Goal: Information Seeking & Learning: Learn about a topic

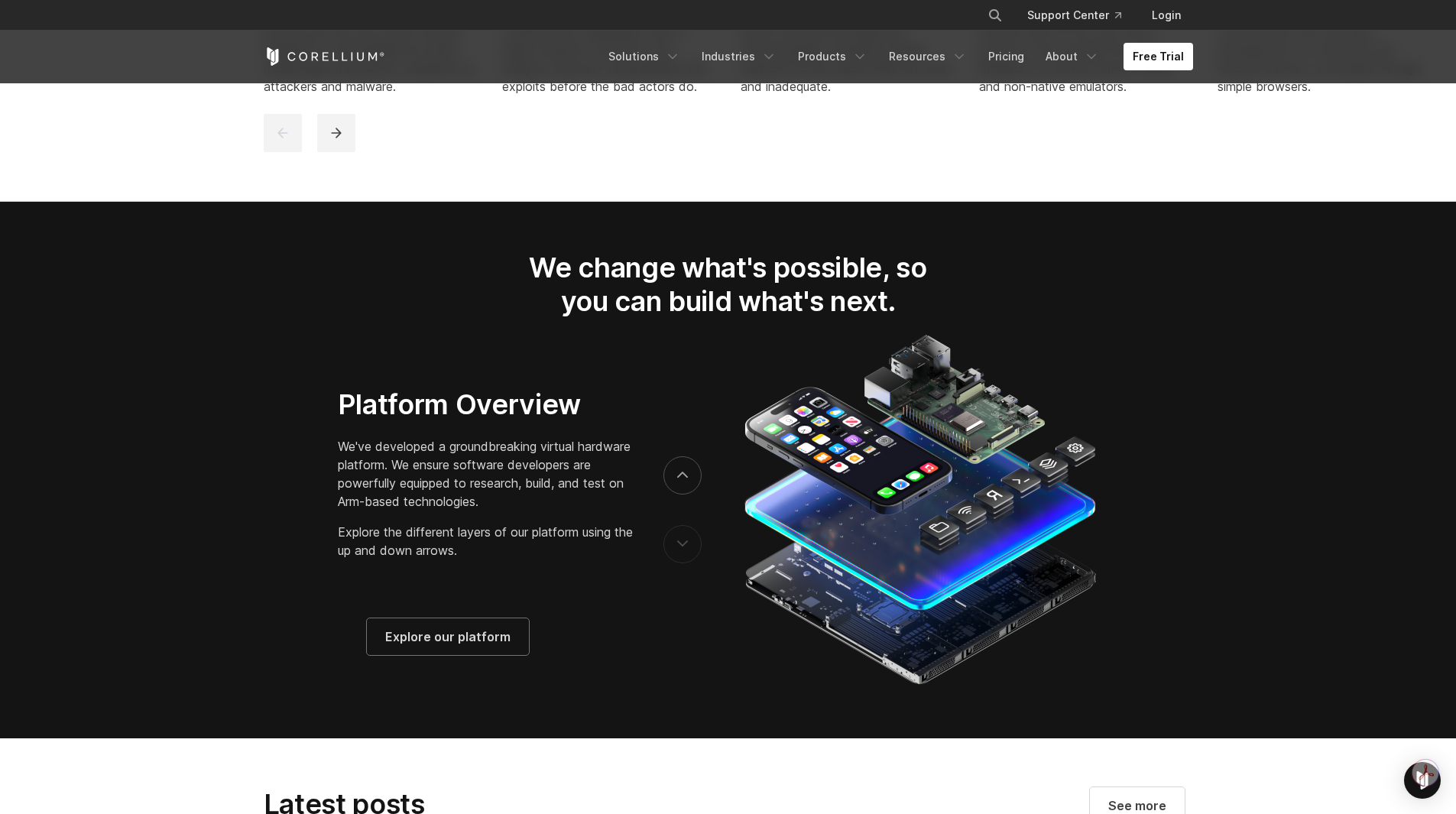
scroll to position [2373, 0]
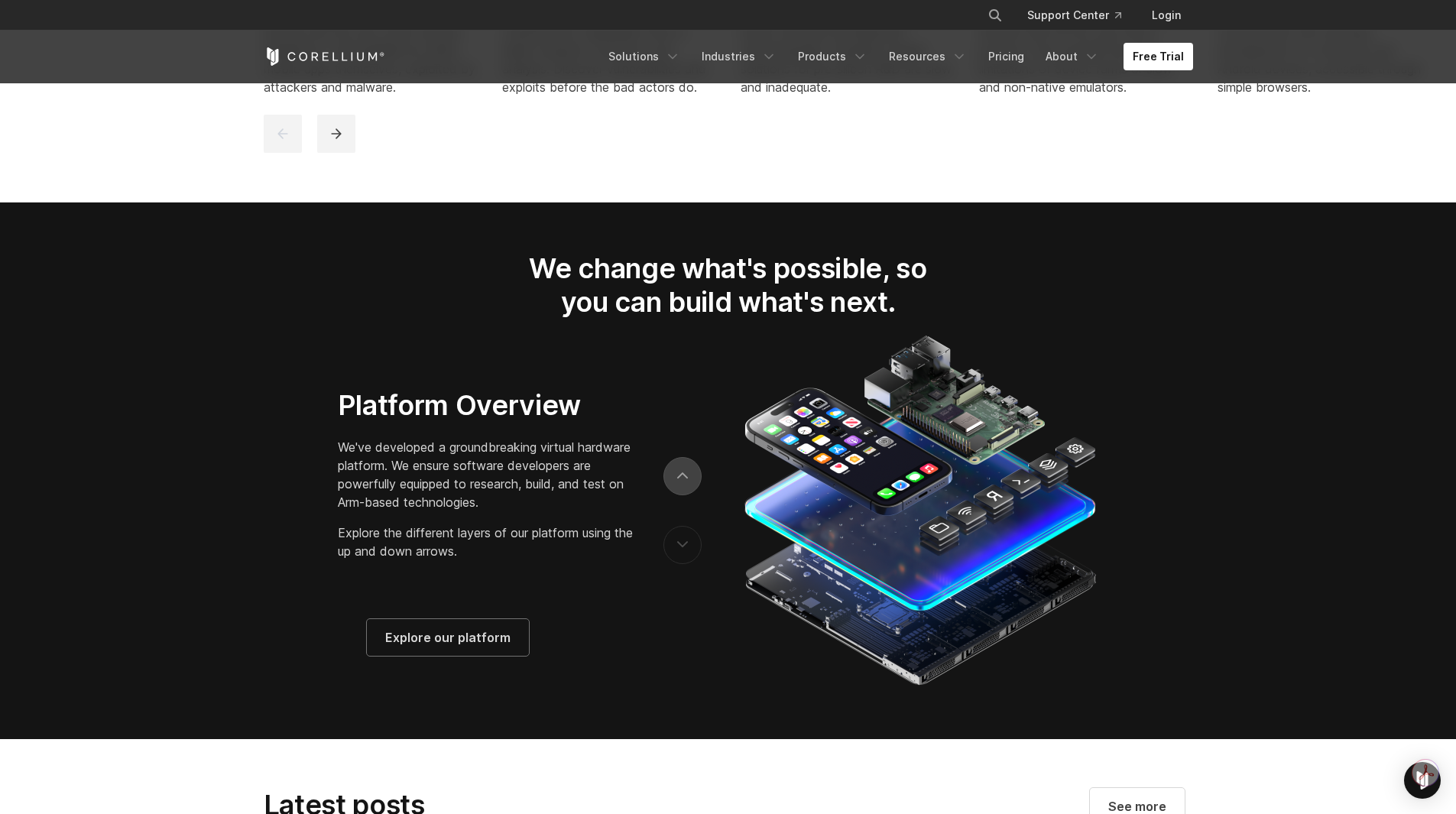
click at [681, 482] on button "next" at bounding box center [682, 476] width 38 height 38
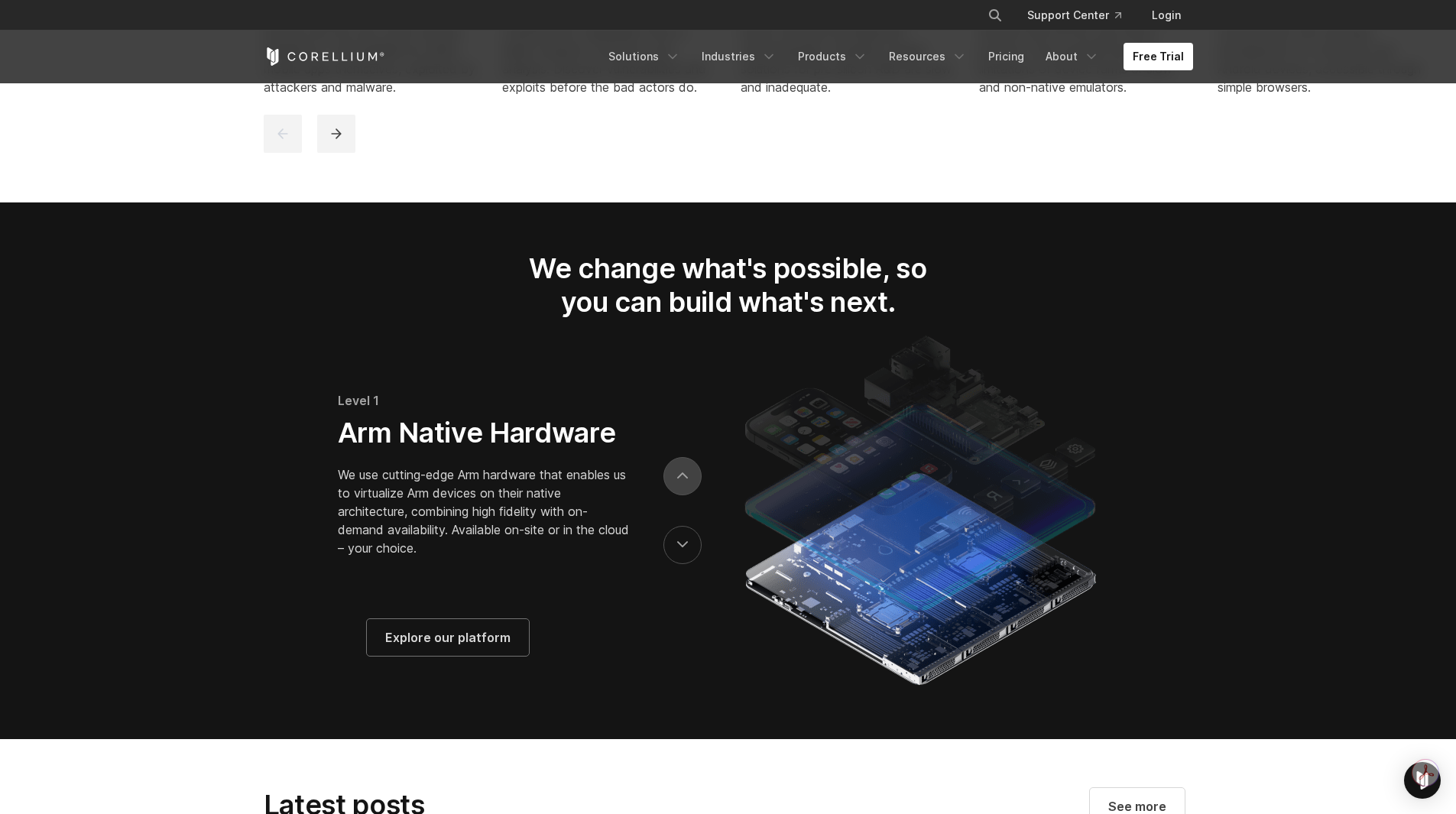
click at [681, 482] on button "next" at bounding box center [682, 476] width 38 height 38
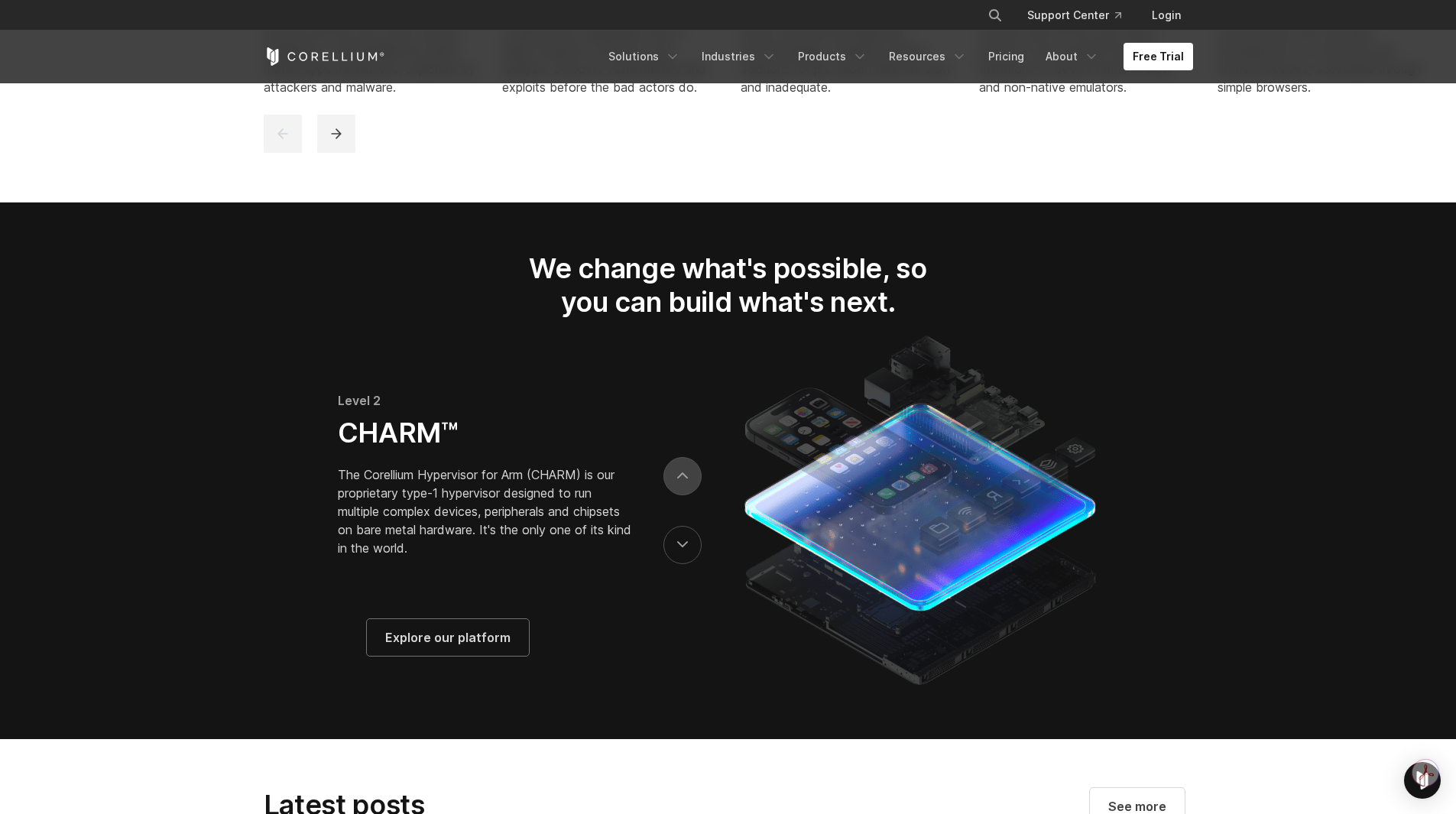
click at [681, 482] on button "next" at bounding box center [682, 476] width 38 height 38
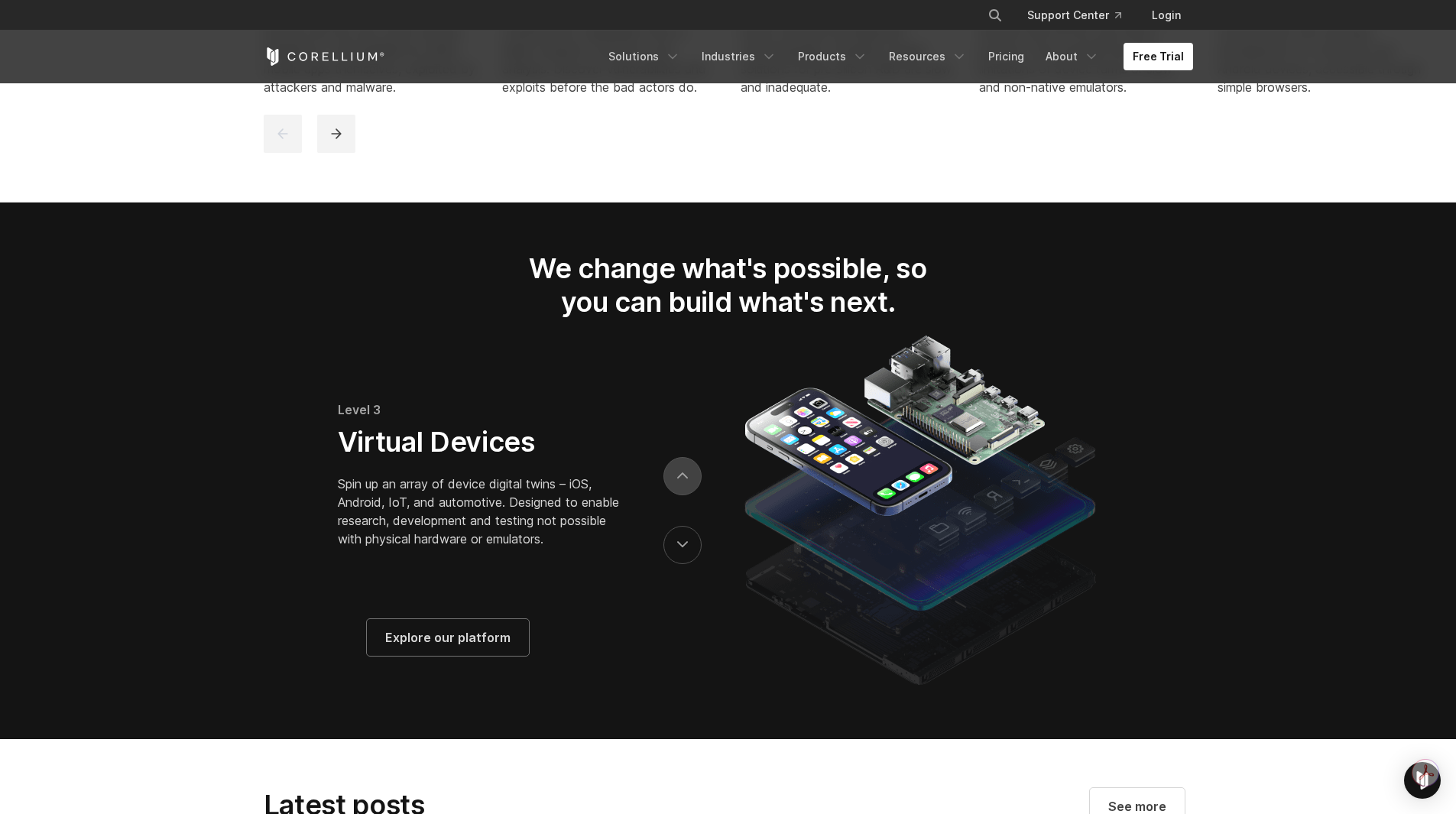
click at [681, 482] on button "next" at bounding box center [682, 476] width 38 height 38
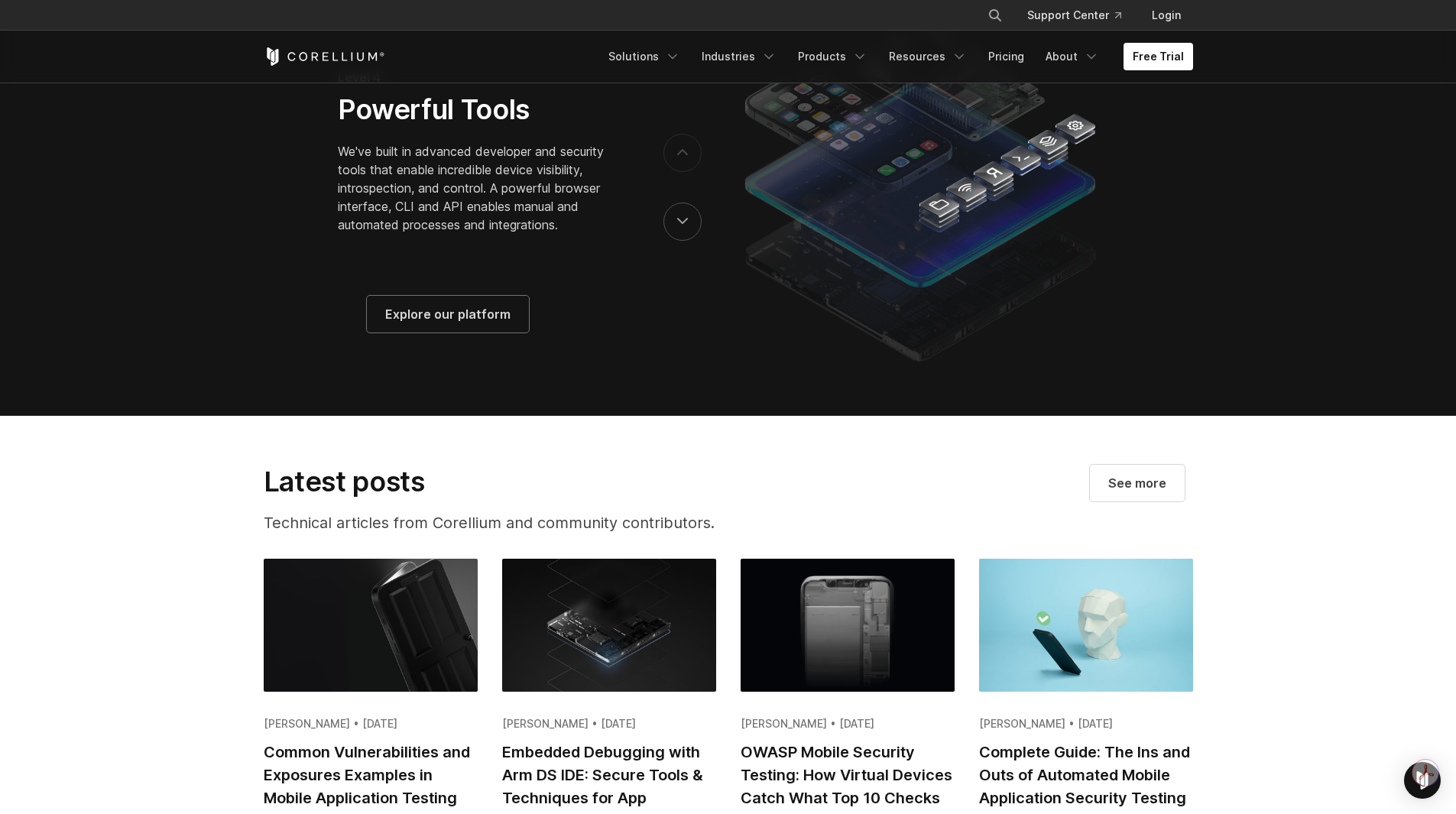
scroll to position [2698, 0]
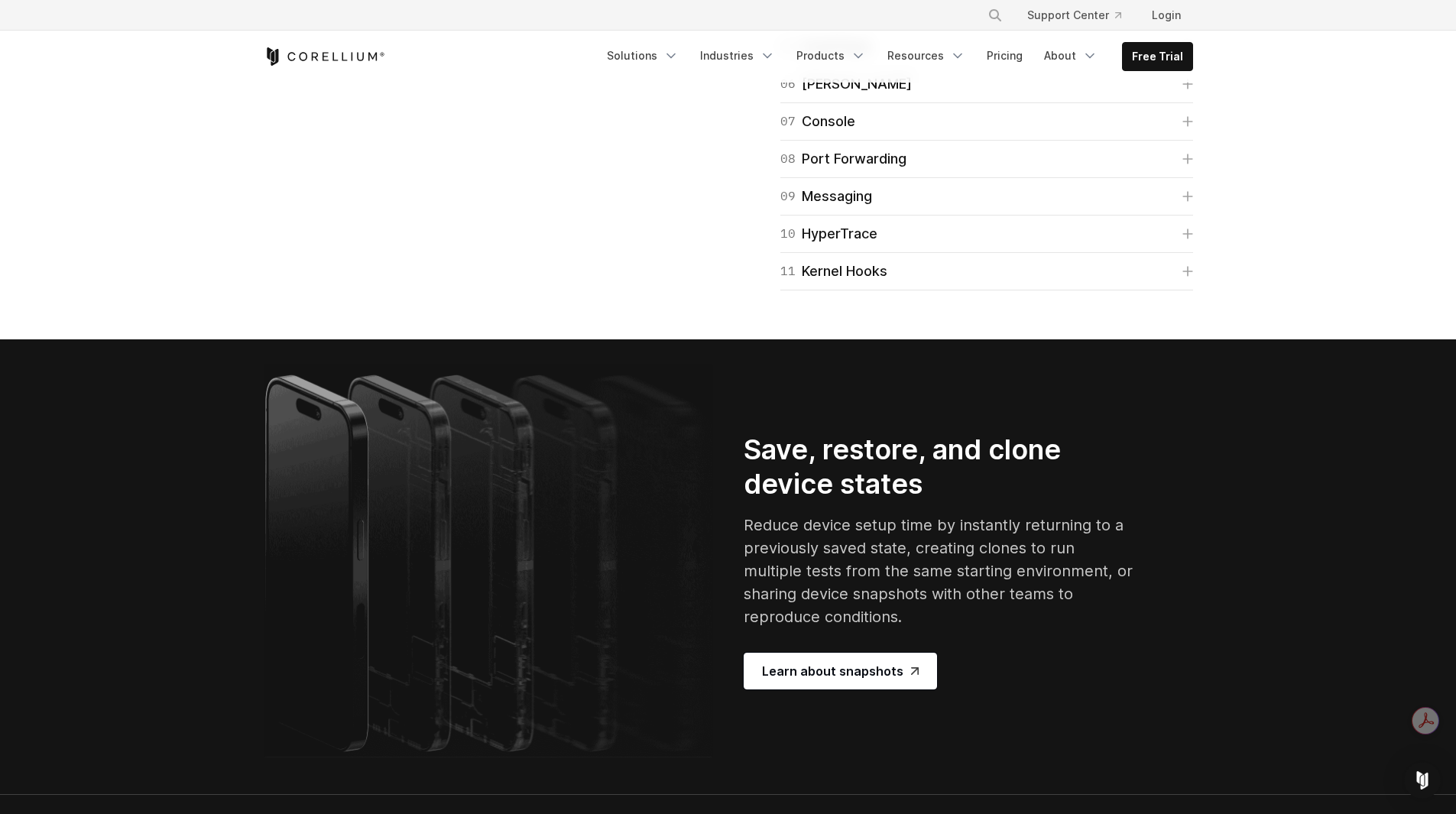
scroll to position [2583, 0]
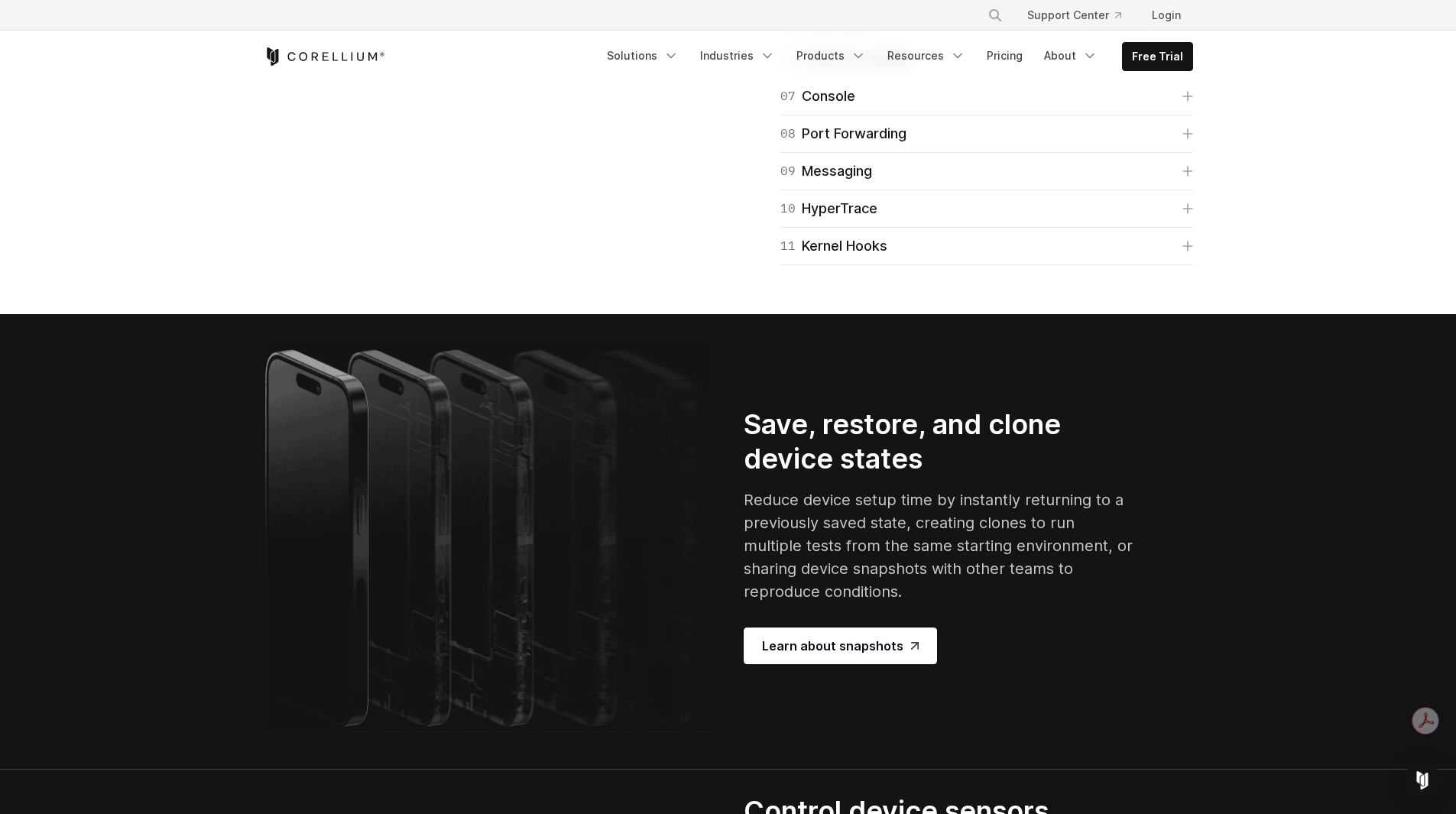
scroll to position [2712, 0]
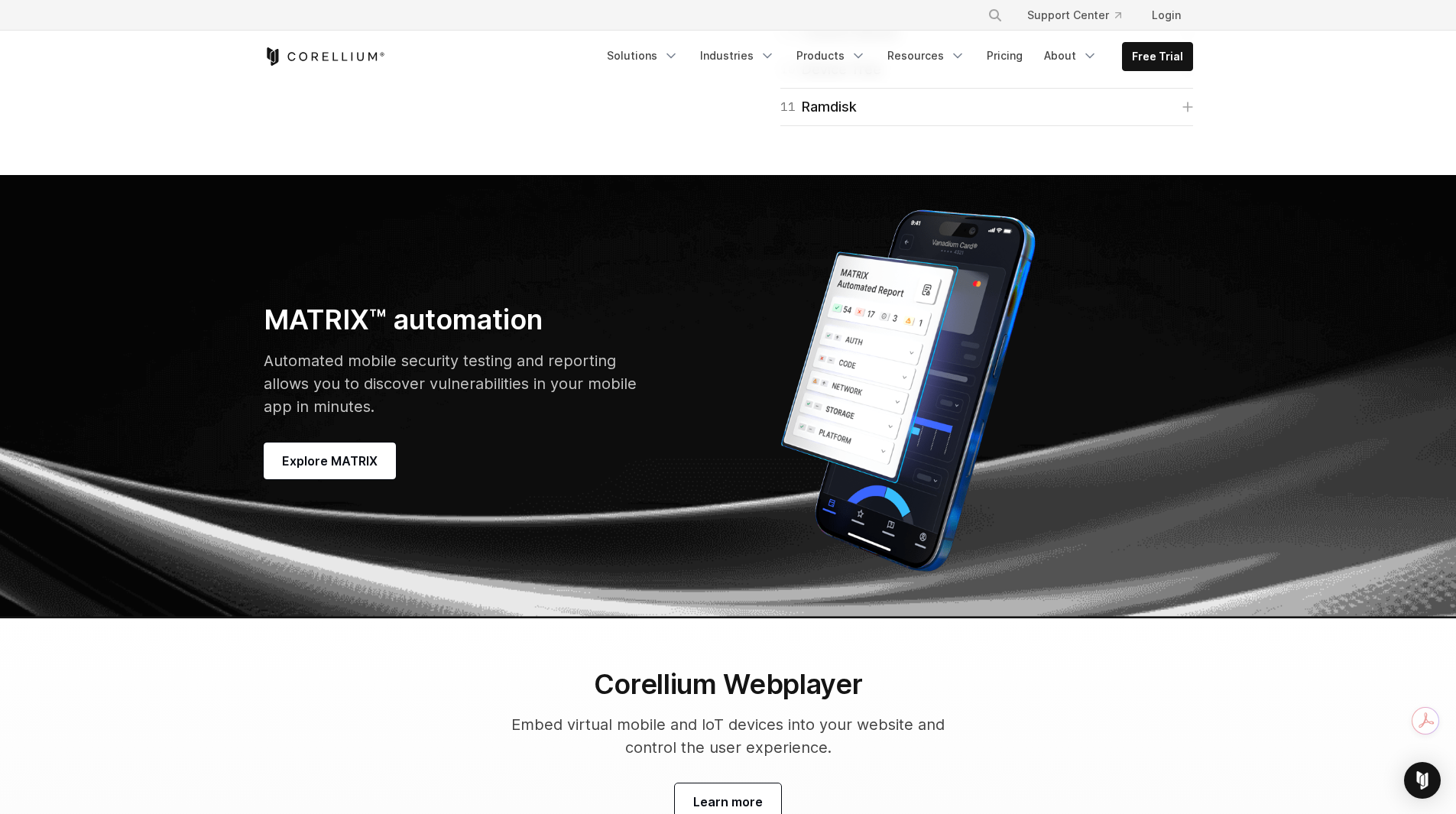
scroll to position [4385, 0]
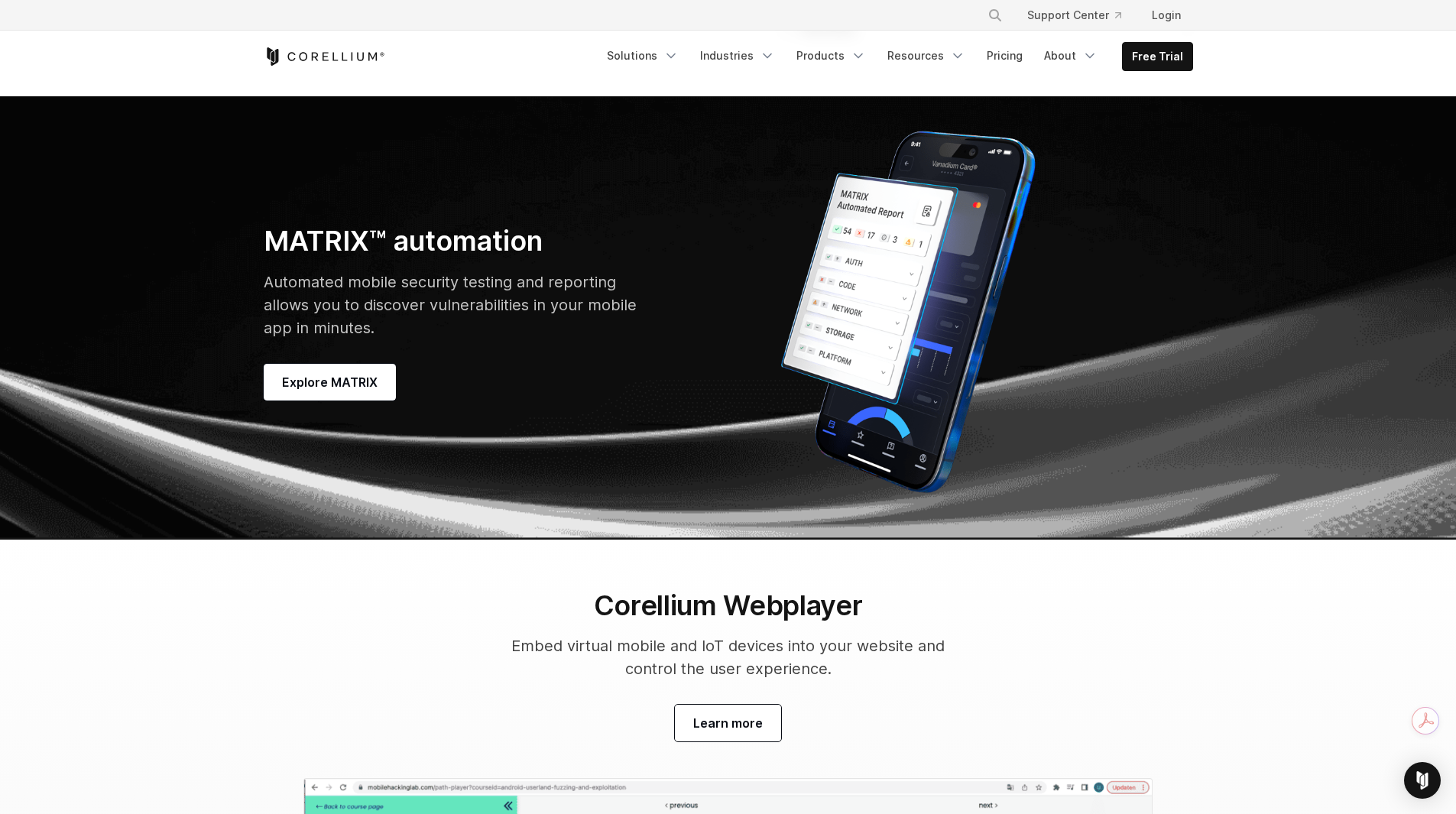
scroll to position [4560, 0]
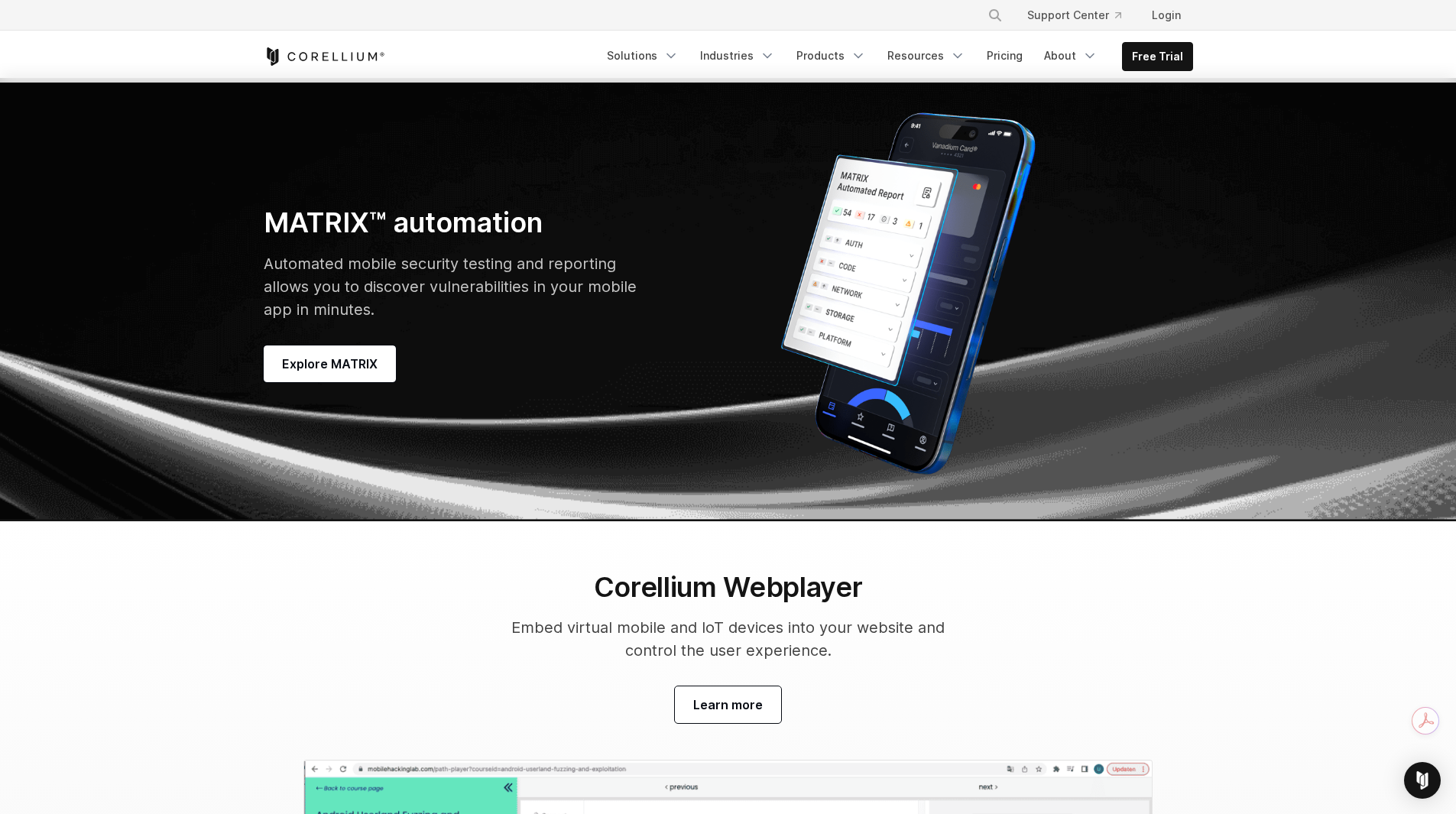
scroll to position [4682, 0]
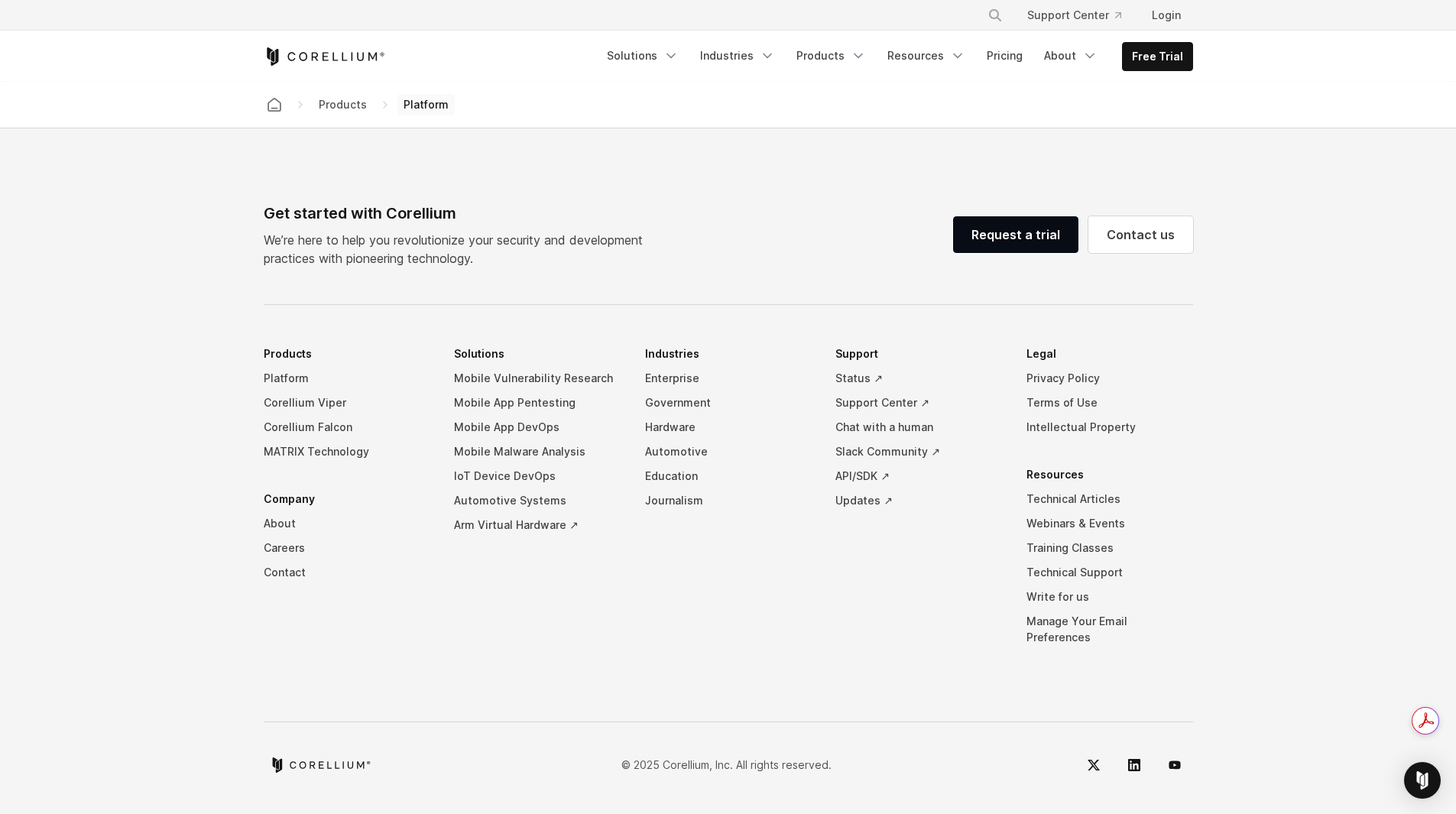
scroll to position [7641, 0]
